Goal: Find contact information: Find contact information

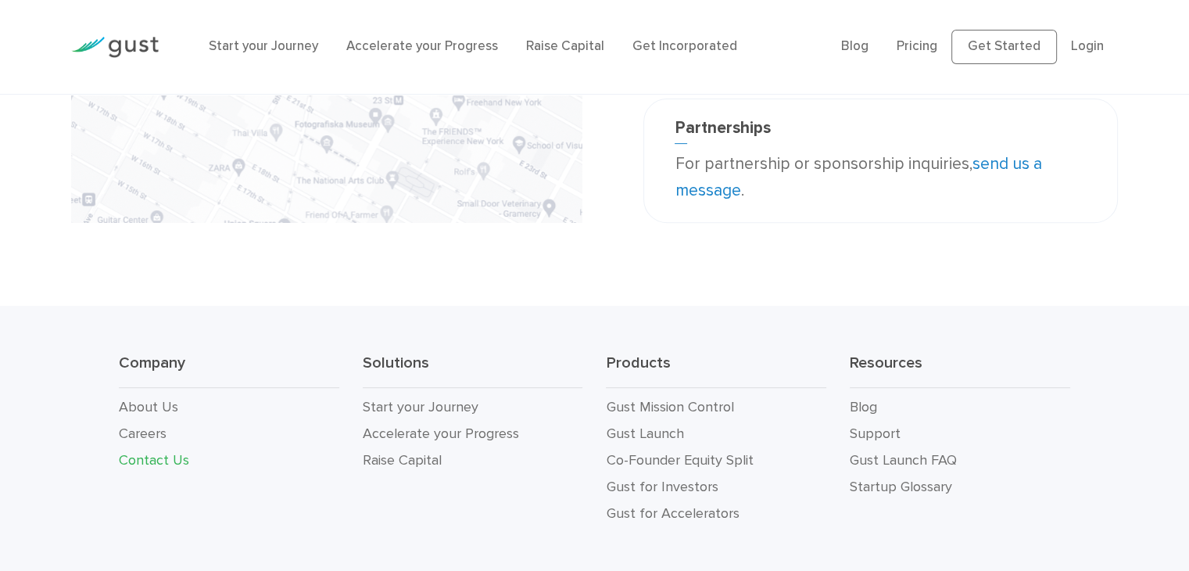
scroll to position [580, 0]
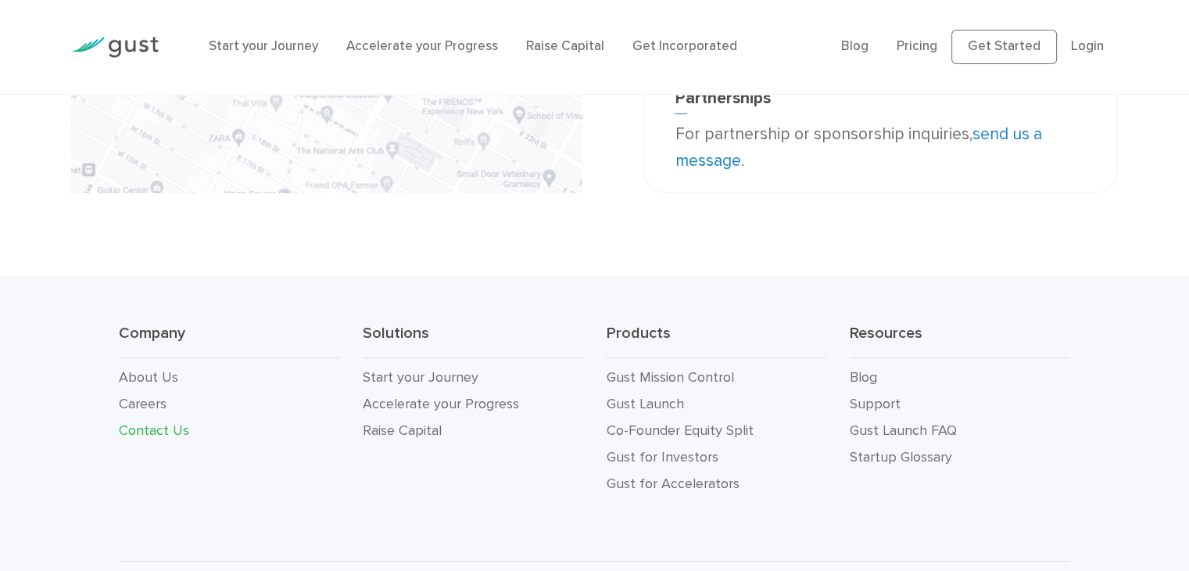
click at [409, 439] on li "Raise Capital" at bounding box center [473, 431] width 221 height 27
click at [412, 432] on link "Raise Capital" at bounding box center [402, 430] width 79 height 16
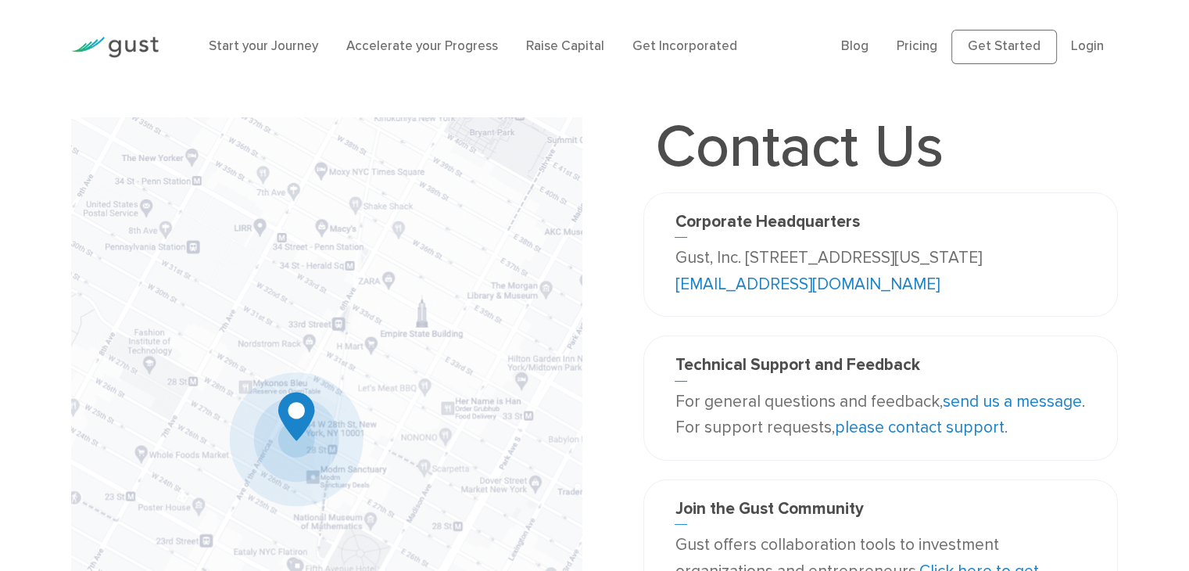
click at [867, 283] on p "Gust, Inc. 188 Grand Street Second Floor New York, NY 10013 USA info@gust.com" at bounding box center [880, 271] width 411 height 52
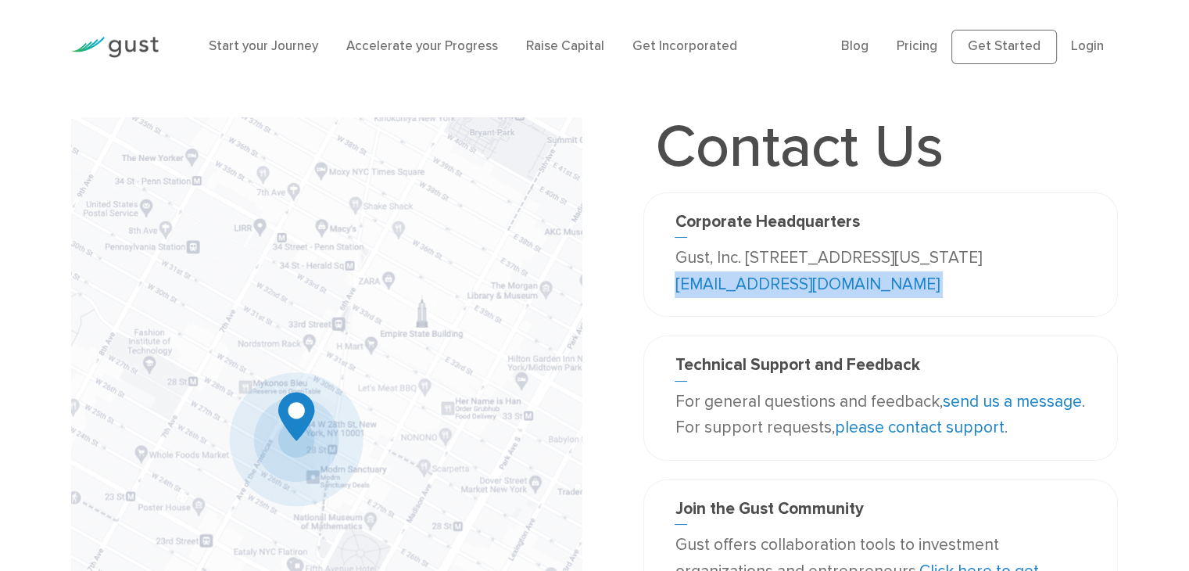
drag, startPoint x: 867, startPoint y: 283, endPoint x: 768, endPoint y: 295, distance: 99.2
click at [768, 295] on p "Gust, Inc. 188 Grand Street Second Floor New York, NY 10013 USA info@gust.com" at bounding box center [880, 271] width 411 height 52
copy div "[EMAIL_ADDRESS][DOMAIN_NAME]"
